Goal: Entertainment & Leisure: Consume media (video, audio)

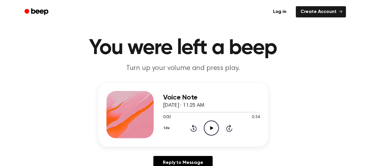
scroll to position [15, 0]
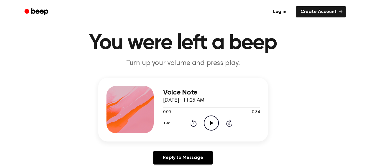
click at [211, 122] on icon at bounding box center [211, 123] width 3 height 4
click at [211, 123] on icon at bounding box center [211, 123] width 3 height 4
drag, startPoint x: 207, startPoint y: 107, endPoint x: 195, endPoint y: 107, distance: 11.5
click at [195, 107] on div at bounding box center [211, 106] width 97 height 5
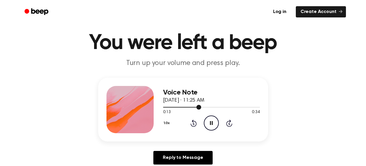
click at [195, 107] on div at bounding box center [211, 106] width 97 height 5
drag, startPoint x: 195, startPoint y: 107, endPoint x: 162, endPoint y: 106, distance: 33.6
click at [162, 106] on div "Voice Note [DATE] · 11:25 AM 0:11 0:34 Your browser does not support the [objec…" at bounding box center [183, 110] width 170 height 64
click at [164, 107] on div at bounding box center [184, 107] width 43 height 1
click at [192, 122] on icon "Rewind 5 seconds" at bounding box center [193, 123] width 6 height 8
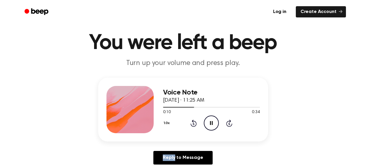
click at [192, 122] on icon "Rewind 5 seconds" at bounding box center [193, 123] width 6 height 8
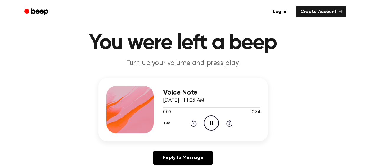
click at [192, 122] on icon "Rewind 5 seconds" at bounding box center [193, 123] width 6 height 8
click at [191, 122] on icon "Rewind 5 seconds" at bounding box center [193, 123] width 6 height 8
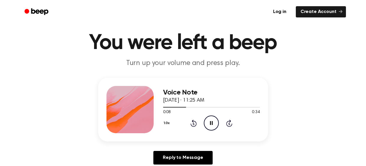
click at [191, 122] on icon "Rewind 5 seconds" at bounding box center [193, 123] width 6 height 8
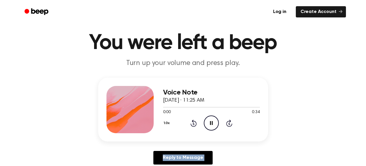
click at [191, 122] on icon "Rewind 5 seconds" at bounding box center [193, 123] width 6 height 8
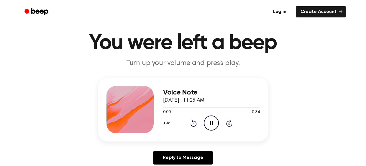
click at [191, 122] on icon "Rewind 5 seconds" at bounding box center [193, 123] width 6 height 8
click at [211, 122] on icon "Pause Audio" at bounding box center [211, 122] width 15 height 15
click at [195, 121] on icon at bounding box center [193, 122] width 6 height 7
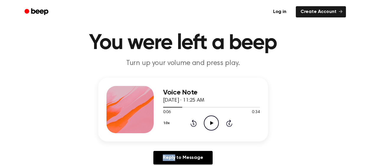
click at [195, 121] on icon at bounding box center [193, 122] width 6 height 7
click at [204, 121] on icon "Play Audio" at bounding box center [211, 122] width 15 height 15
click at [195, 122] on icon at bounding box center [193, 122] width 6 height 7
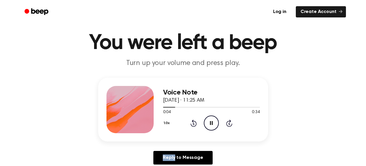
click at [195, 122] on icon at bounding box center [193, 122] width 6 height 7
click at [195, 122] on icon "Rewind 5 seconds" at bounding box center [193, 123] width 6 height 8
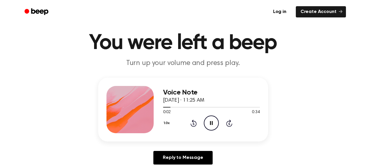
click at [195, 122] on icon "Rewind 5 seconds" at bounding box center [193, 123] width 6 height 8
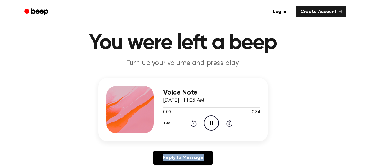
click at [195, 122] on icon "Rewind 5 seconds" at bounding box center [193, 123] width 6 height 8
click at [212, 123] on icon at bounding box center [211, 123] width 3 height 4
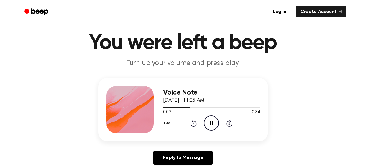
click at [212, 123] on icon at bounding box center [211, 123] width 3 height 4
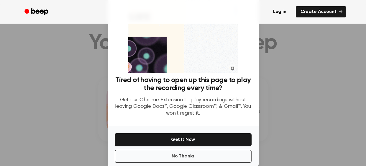
scroll to position [40, 0]
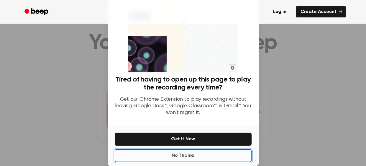
click at [210, 153] on button "No Thanks" at bounding box center [183, 155] width 137 height 13
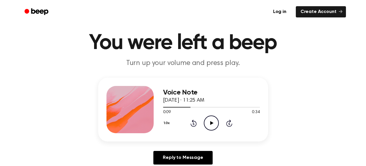
click at [210, 122] on icon at bounding box center [211, 123] width 3 height 4
click at [194, 120] on icon "Rewind 5 seconds" at bounding box center [193, 123] width 6 height 8
click at [213, 118] on icon "Play Audio" at bounding box center [211, 122] width 15 height 15
click at [213, 118] on icon "Pause Audio" at bounding box center [211, 122] width 15 height 15
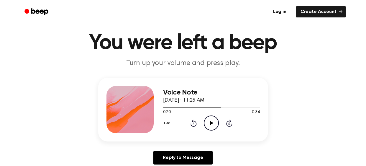
click at [213, 118] on icon "Play Audio" at bounding box center [211, 122] width 15 height 15
click at [213, 118] on icon "Pause Audio" at bounding box center [211, 122] width 15 height 15
click at [213, 118] on icon "Play Audio" at bounding box center [211, 122] width 15 height 15
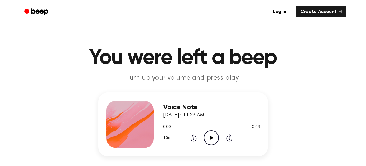
click at [210, 138] on icon "Play Audio" at bounding box center [211, 137] width 15 height 15
click at [195, 136] on icon at bounding box center [193, 137] width 6 height 7
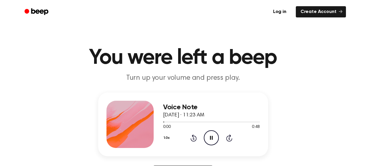
click at [195, 136] on icon at bounding box center [193, 137] width 6 height 7
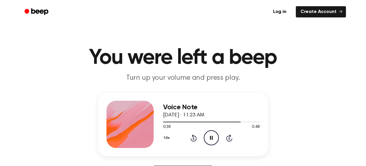
click at [195, 136] on icon at bounding box center [193, 137] width 6 height 7
click at [212, 138] on icon at bounding box center [211, 138] width 3 height 4
